Goal: Task Accomplishment & Management: Manage account settings

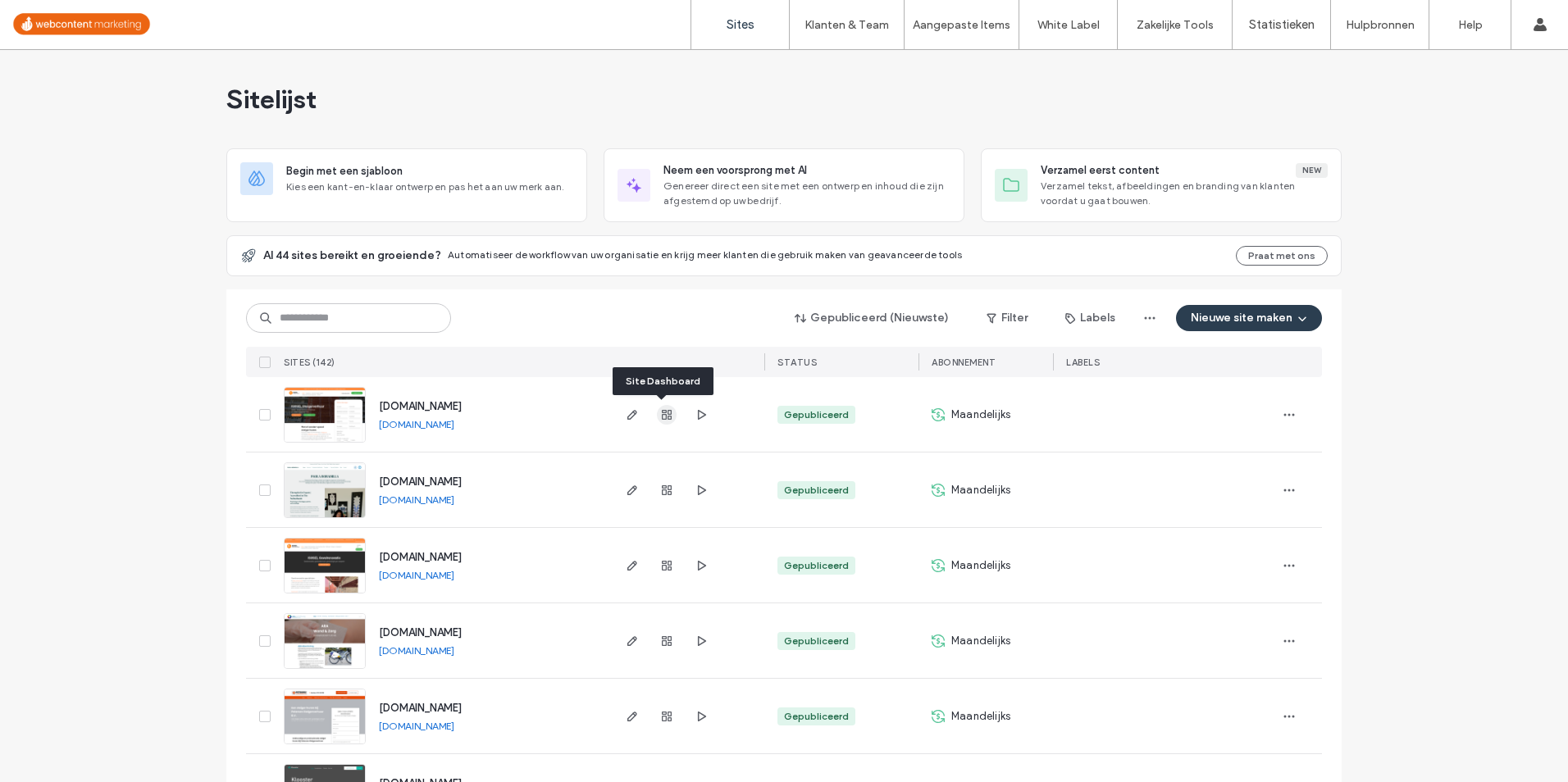
click at [660, 416] on icon "button" at bounding box center [666, 414] width 13 height 13
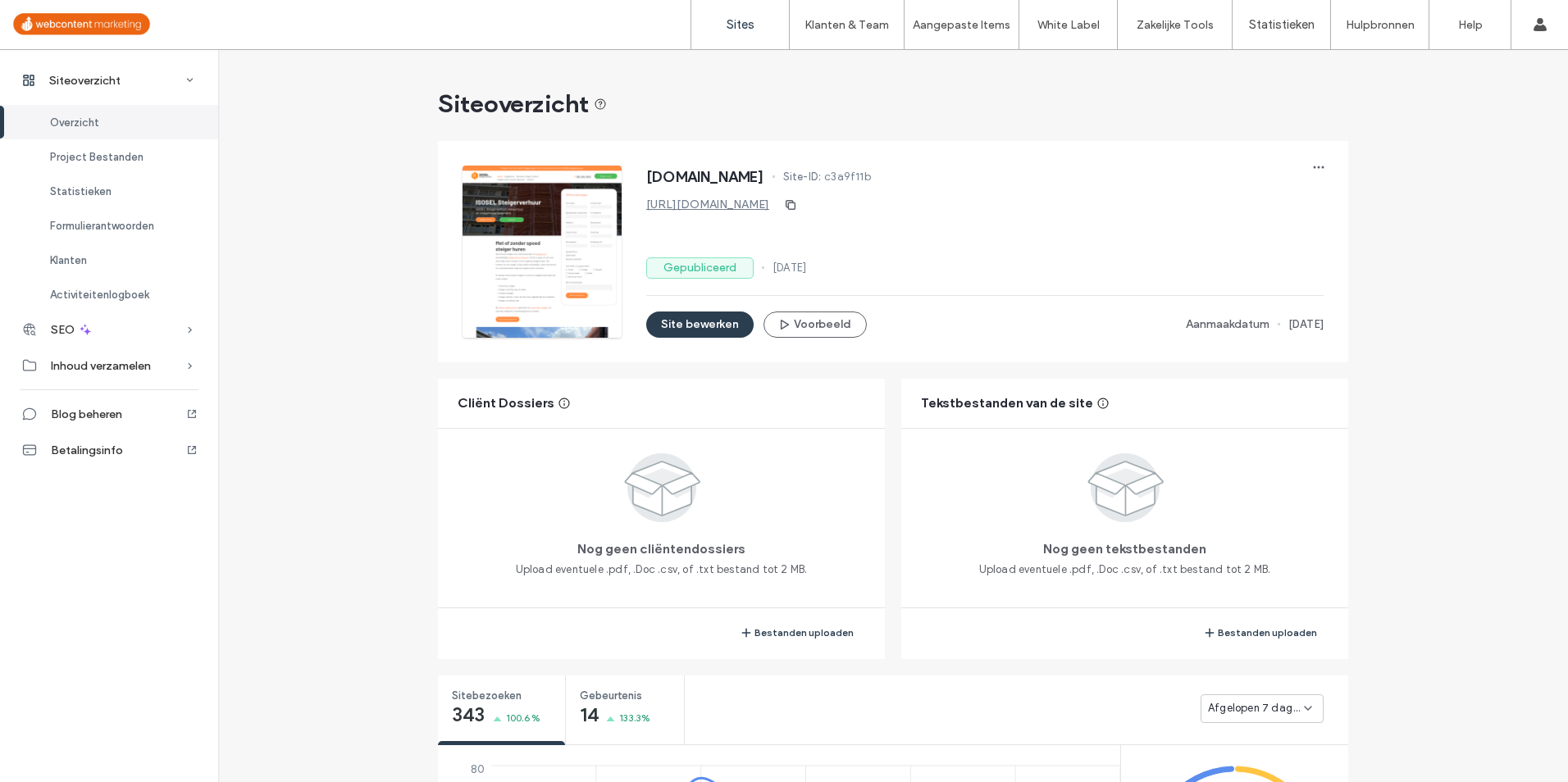
click at [746, 30] on label "Sites" at bounding box center [741, 24] width 28 height 15
